Goal: Task Accomplishment & Management: Manage account settings

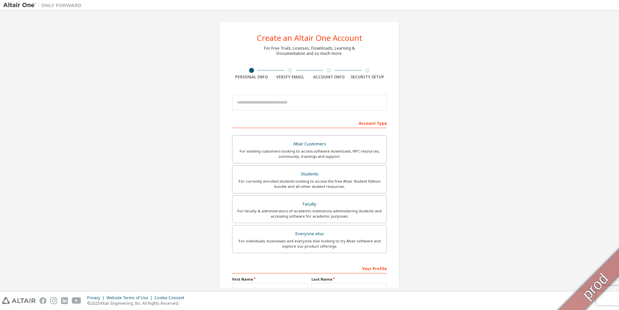
click at [501, 173] on div "Create an Altair One Account For Free Trials, Licenses, Downloads, Learning & D…" at bounding box center [309, 187] width 613 height 346
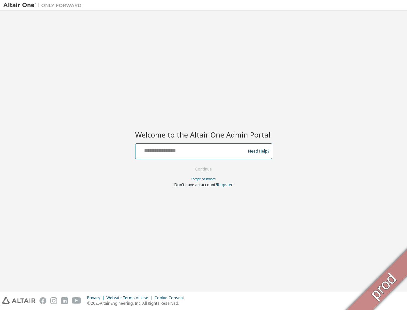
click at [171, 150] on input "text" at bounding box center [191, 149] width 107 height 9
type input "**********"
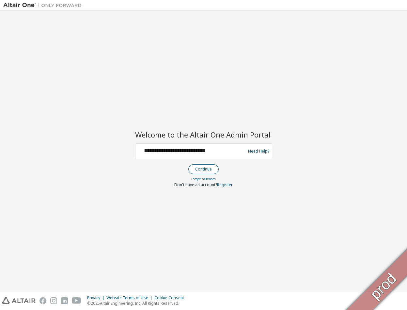
click at [200, 169] on button "Continue" at bounding box center [204, 169] width 30 height 10
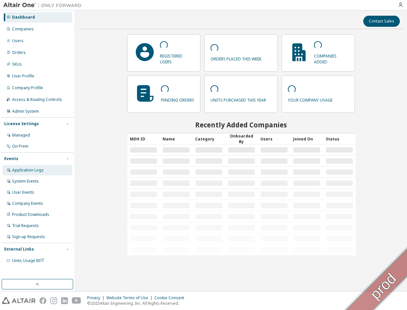
click at [27, 168] on div "Application Logs" at bounding box center [28, 170] width 32 height 5
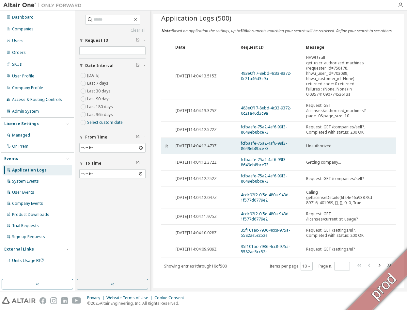
scroll to position [13, 0]
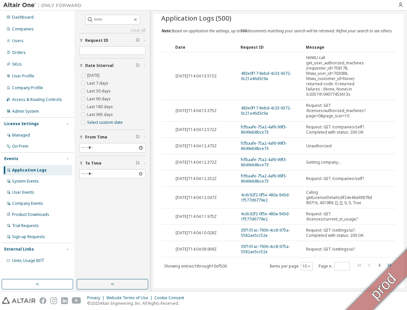
click at [386, 266] on icon "button" at bounding box center [390, 265] width 8 height 8
type input "**"
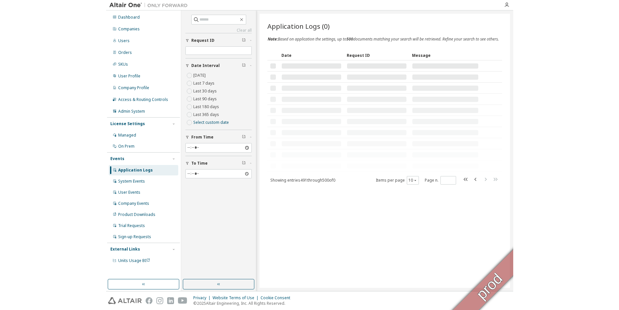
scroll to position [0, 0]
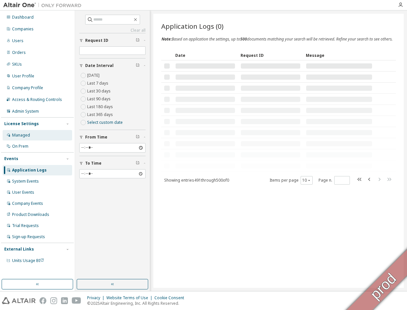
click at [22, 136] on div "Managed" at bounding box center [21, 135] width 18 height 5
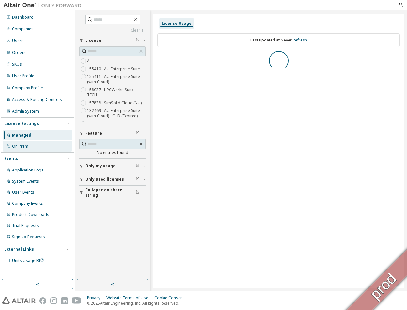
click at [25, 145] on div "On Prem" at bounding box center [20, 146] width 16 height 5
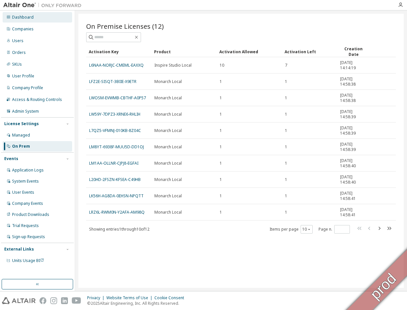
click at [26, 16] on div "Dashboard" at bounding box center [23, 17] width 22 height 5
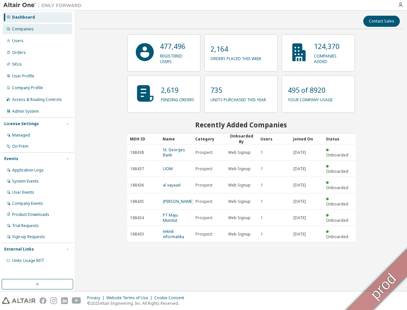
click at [27, 28] on div "Companies" at bounding box center [23, 28] width 22 height 5
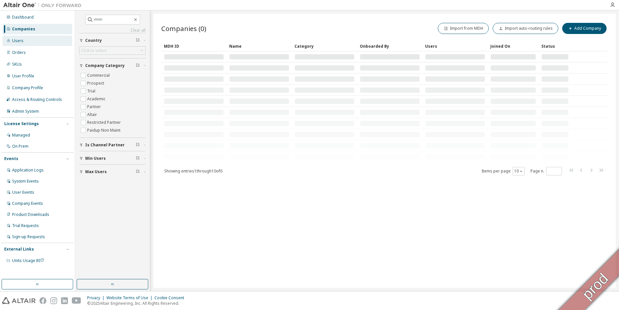
click at [16, 42] on div "Users" at bounding box center [17, 40] width 11 height 5
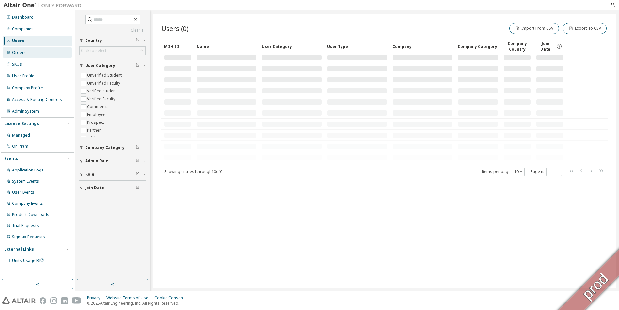
click at [17, 52] on div "Orders" at bounding box center [19, 52] width 14 height 5
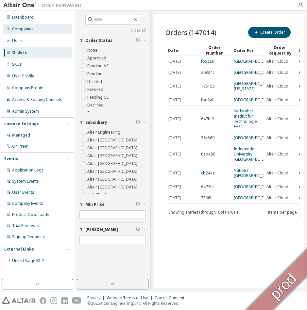
click at [30, 28] on div "Companies" at bounding box center [23, 28] width 22 height 5
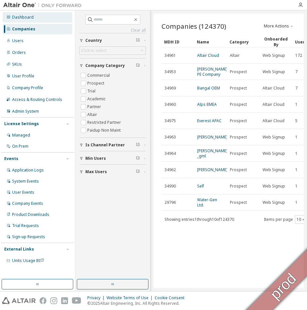
click at [19, 18] on div "Dashboard" at bounding box center [23, 17] width 22 height 5
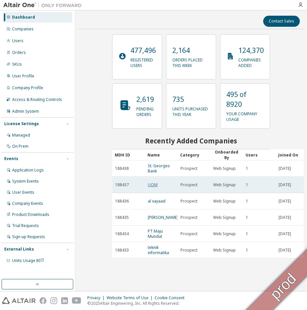
click at [154, 182] on link "UOM" at bounding box center [153, 185] width 10 height 6
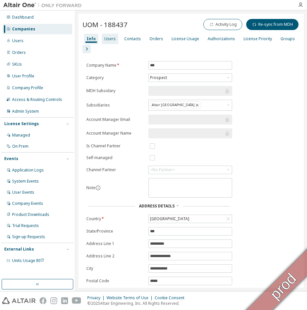
click at [113, 38] on div "Users" at bounding box center [109, 38] width 11 height 5
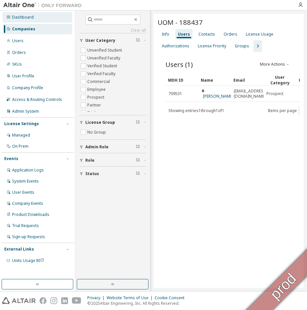
click at [17, 19] on div "Dashboard" at bounding box center [23, 17] width 22 height 5
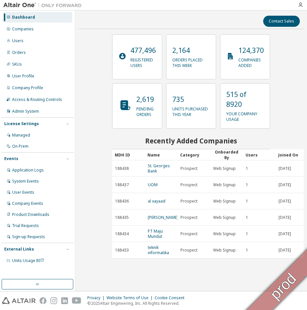
click at [19, 18] on div "Dashboard" at bounding box center [23, 17] width 23 height 5
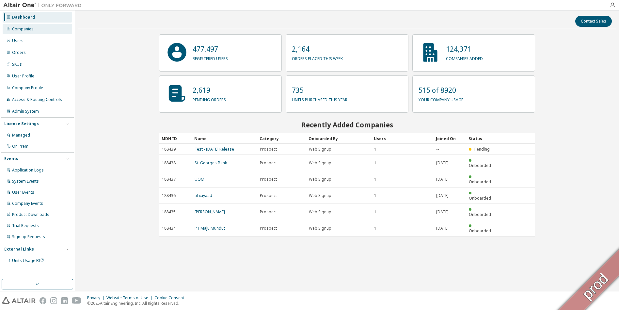
click at [33, 31] on div "Companies" at bounding box center [38, 29] width 70 height 10
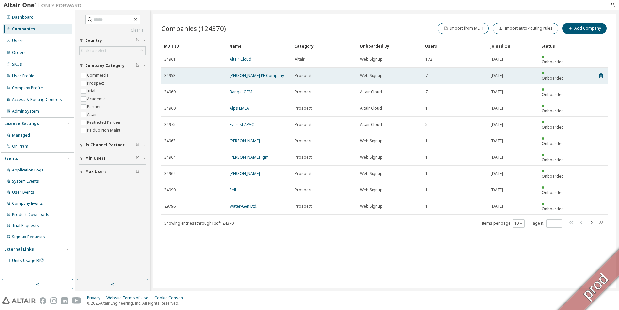
click at [254, 71] on td "Ron PE Company" at bounding box center [259, 76] width 65 height 16
click at [252, 73] on link "Ron PE Company" at bounding box center [257, 76] width 55 height 6
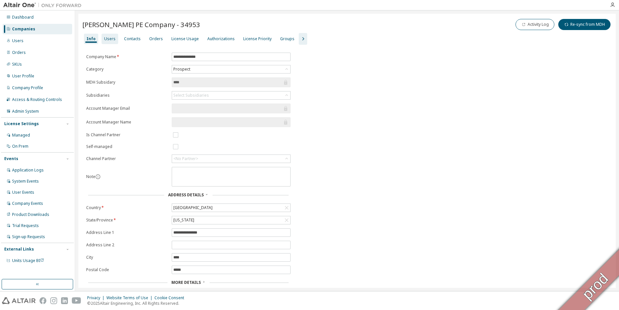
click at [106, 36] on div "Users" at bounding box center [110, 39] width 17 height 10
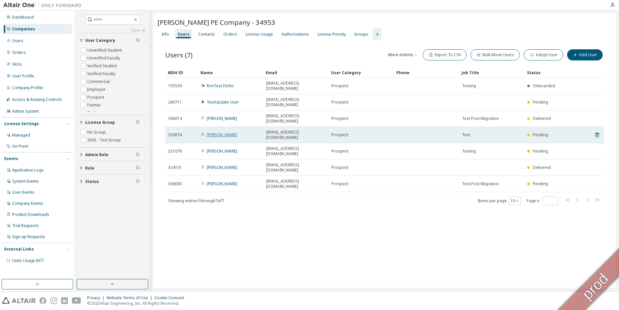
click at [224, 132] on link "Ron Dicho" at bounding box center [222, 135] width 30 height 6
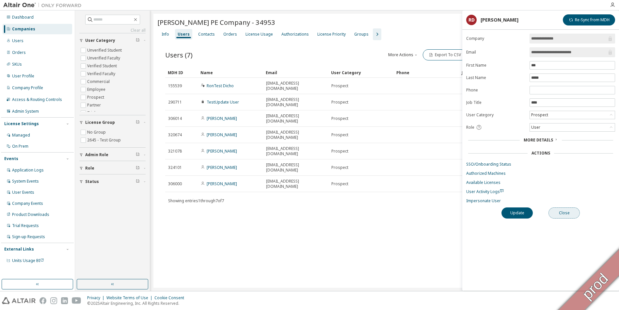
click at [407, 215] on button "Close" at bounding box center [564, 212] width 31 height 11
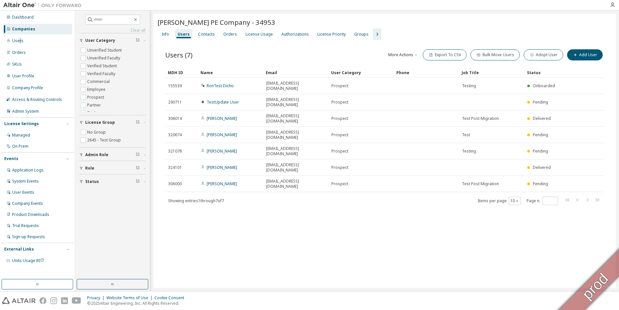
drag, startPoint x: 20, startPoint y: 41, endPoint x: 32, endPoint y: 46, distance: 13.0
click at [20, 41] on div "Users" at bounding box center [17, 40] width 11 height 5
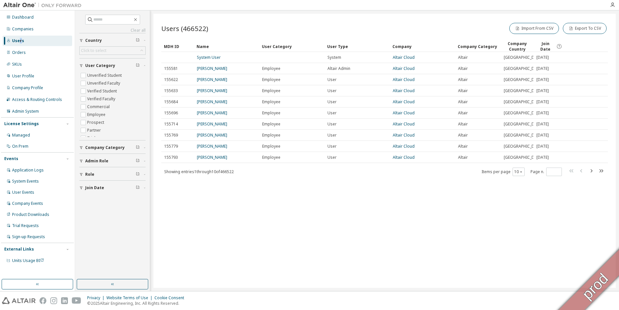
click at [115, 161] on div "Admin Role" at bounding box center [114, 160] width 58 height 5
click at [92, 202] on label "Sales Admin" at bounding box center [99, 202] width 25 height 8
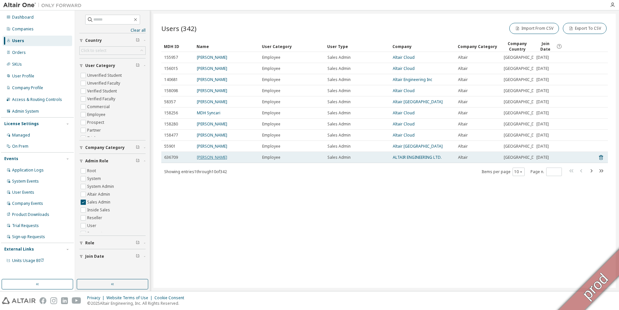
click at [211, 160] on link "Tomomi Shingo" at bounding box center [212, 158] width 30 height 6
